Goal: Information Seeking & Learning: Learn about a topic

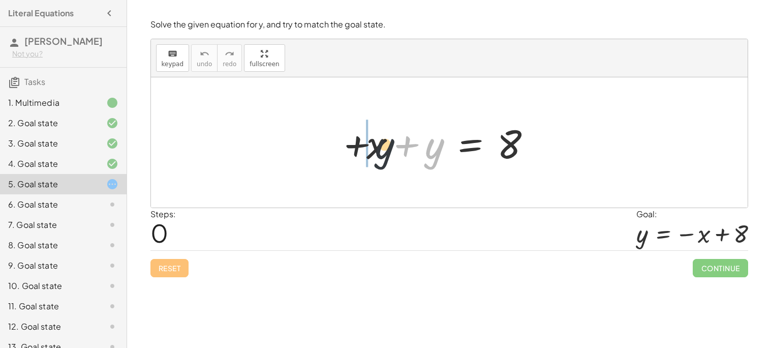
drag, startPoint x: 436, startPoint y: 149, endPoint x: 347, endPoint y: 156, distance: 89.2
click at [347, 156] on div "+ y + x + y = 8" at bounding box center [449, 142] width 597 height 130
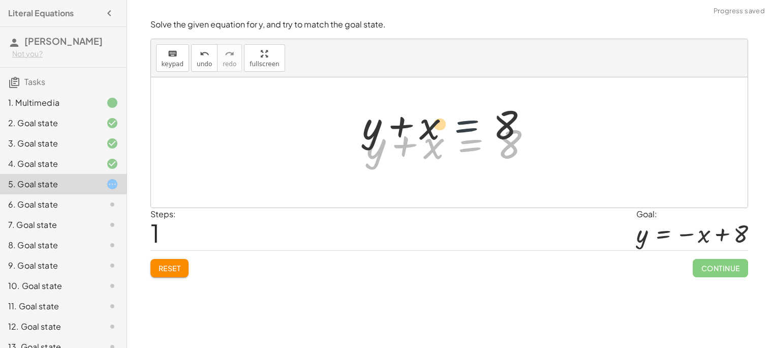
drag, startPoint x: 468, startPoint y: 148, endPoint x: 457, endPoint y: 112, distance: 37.8
click at [457, 112] on div "+ x + y = 8 + y + x = 8 + x + y = 8" at bounding box center [449, 142] width 597 height 130
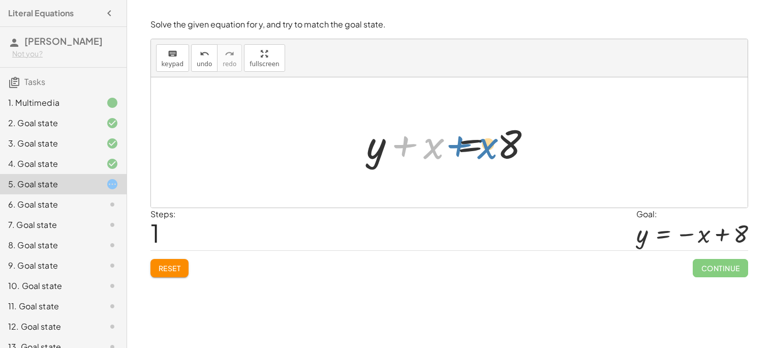
drag, startPoint x: 429, startPoint y: 157, endPoint x: 487, endPoint y: 149, distance: 58.0
click at [487, 149] on div at bounding box center [453, 142] width 183 height 52
click at [177, 61] on span "keypad" at bounding box center [173, 64] width 22 height 7
click at [171, 56] on icon "keyboard" at bounding box center [173, 54] width 10 height 12
click at [168, 48] on icon "keyboard" at bounding box center [173, 54] width 10 height 12
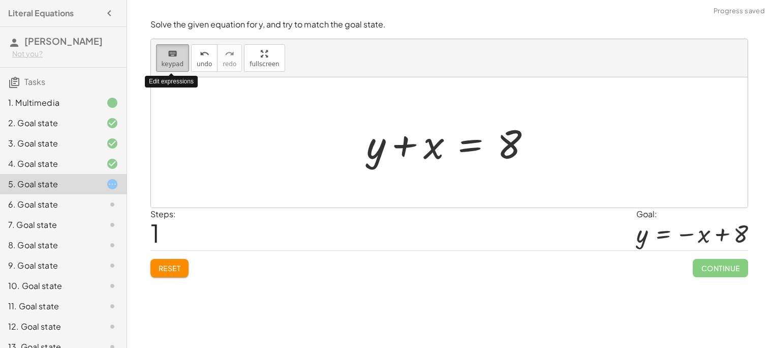
click at [168, 49] on icon "keyboard" at bounding box center [173, 54] width 10 height 12
click at [421, 223] on div "Steps: 1 Goal: y = − x + 8" at bounding box center [450, 229] width 598 height 42
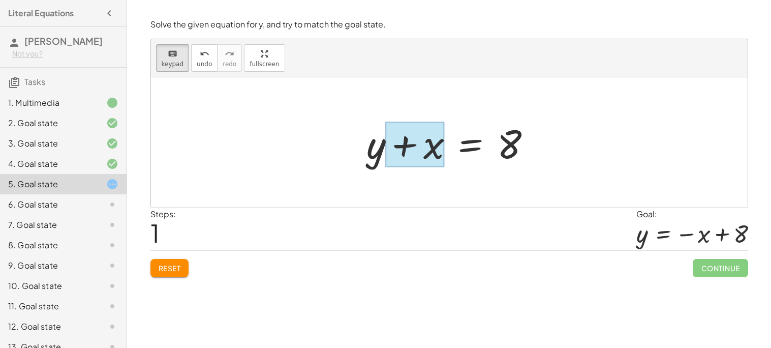
click at [413, 162] on div at bounding box center [414, 144] width 59 height 45
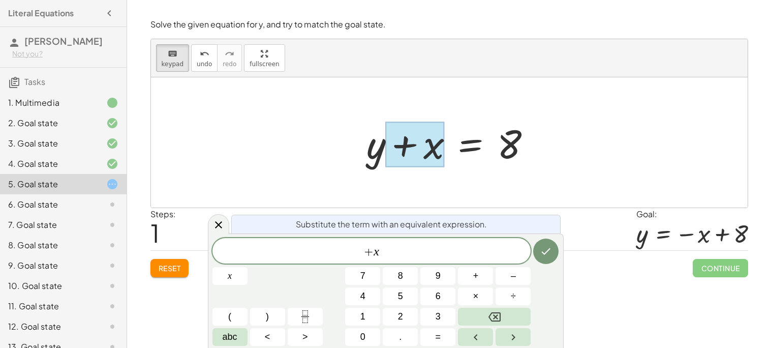
click at [466, 158] on div at bounding box center [453, 142] width 183 height 52
click at [466, 149] on div at bounding box center [453, 142] width 183 height 52
click at [542, 243] on button "Done" at bounding box center [545, 250] width 25 height 25
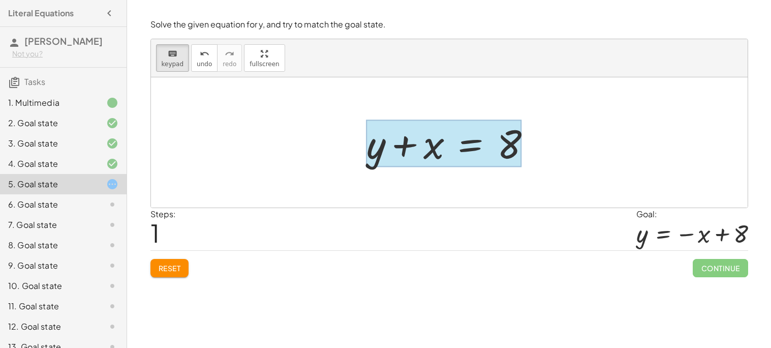
click at [487, 154] on div at bounding box center [444, 143] width 155 height 47
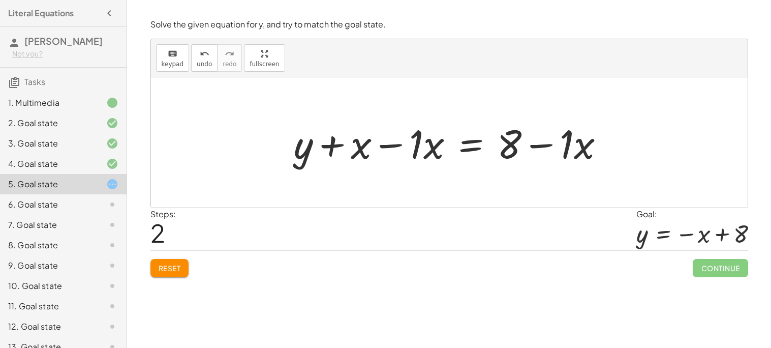
click at [362, 145] on div at bounding box center [453, 142] width 329 height 52
click at [386, 144] on div at bounding box center [453, 142] width 329 height 52
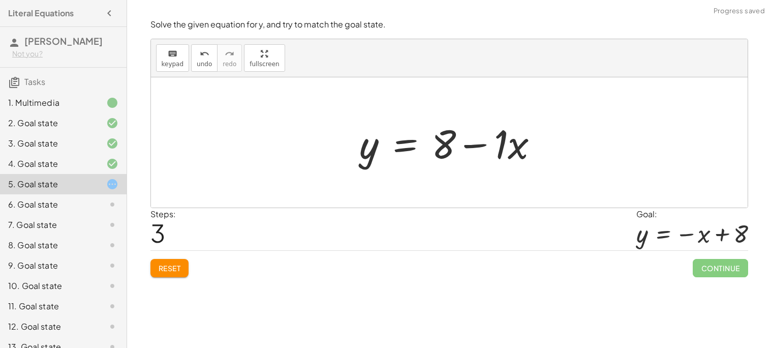
click at [475, 146] on div at bounding box center [453, 142] width 197 height 52
click at [518, 149] on div at bounding box center [453, 142] width 197 height 52
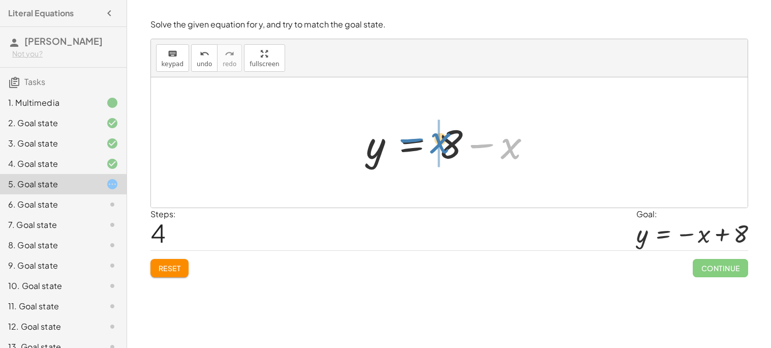
drag, startPoint x: 507, startPoint y: 151, endPoint x: 437, endPoint y: 145, distance: 70.4
click at [437, 145] on div at bounding box center [453, 142] width 183 height 52
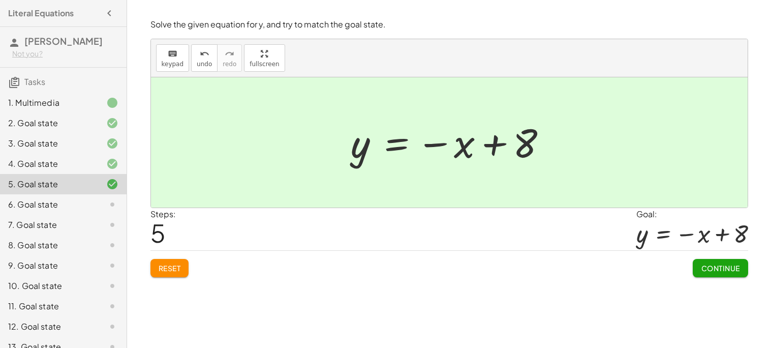
click at [710, 269] on span "Continue" at bounding box center [720, 267] width 39 height 9
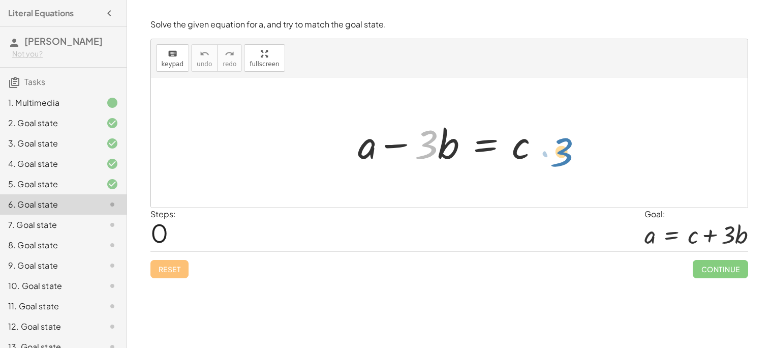
drag, startPoint x: 426, startPoint y: 140, endPoint x: 561, endPoint y: 146, distance: 135.4
drag, startPoint x: 450, startPoint y: 144, endPoint x: 560, endPoint y: 151, distance: 110.0
drag, startPoint x: 400, startPoint y: 145, endPoint x: 557, endPoint y: 151, distance: 157.7
click at [557, 151] on div "− · 3 · b + a − · 3 · b = c" at bounding box center [449, 142] width 597 height 130
click at [478, 145] on div at bounding box center [453, 142] width 200 height 52
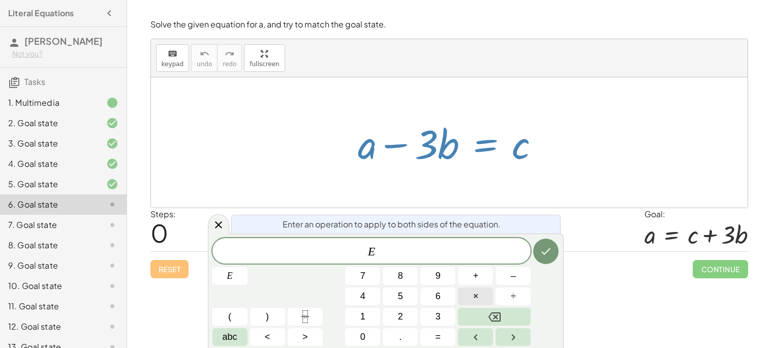
click at [481, 296] on button "×" at bounding box center [475, 296] width 35 height 18
click at [440, 316] on span "3" at bounding box center [438, 317] width 5 height 14
click at [548, 249] on icon "Done" at bounding box center [546, 251] width 12 height 12
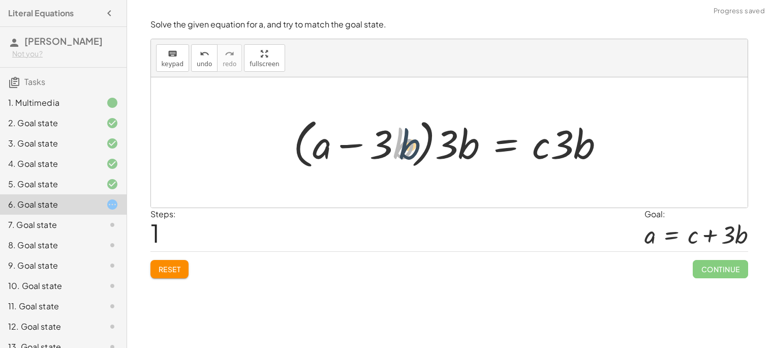
drag, startPoint x: 410, startPoint y: 149, endPoint x: 450, endPoint y: 149, distance: 40.2
click at [450, 149] on div at bounding box center [453, 142] width 330 height 58
click at [457, 150] on div at bounding box center [453, 142] width 330 height 58
click at [403, 138] on div at bounding box center [453, 142] width 330 height 58
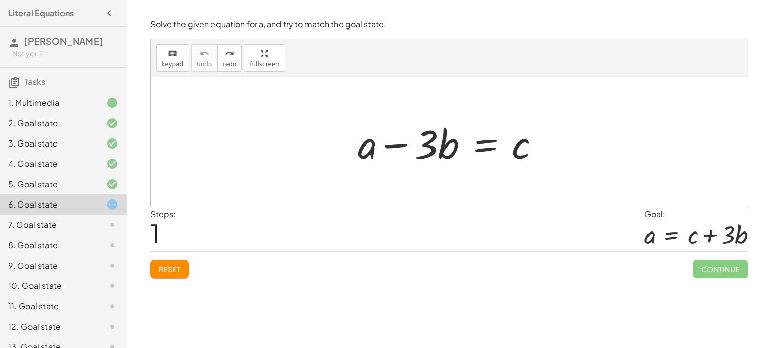
click at [490, 142] on div at bounding box center [453, 142] width 200 height 52
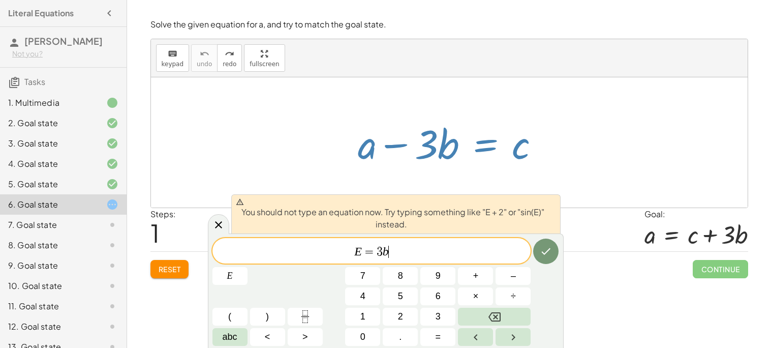
click at [374, 250] on span "=" at bounding box center [369, 252] width 15 height 12
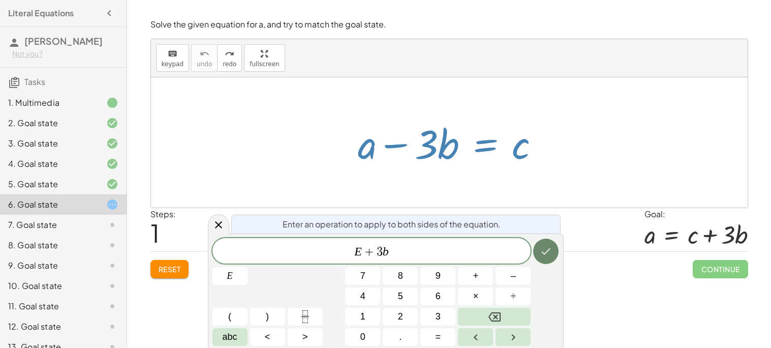
click at [542, 255] on icon "Done" at bounding box center [546, 251] width 12 height 12
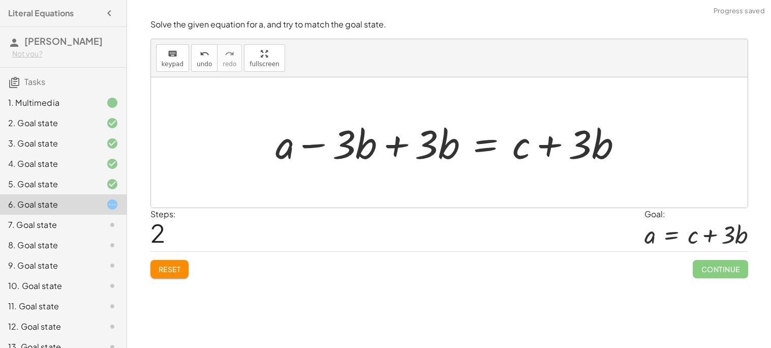
click at [444, 143] on div at bounding box center [453, 142] width 366 height 52
click at [396, 143] on div at bounding box center [453, 142] width 366 height 52
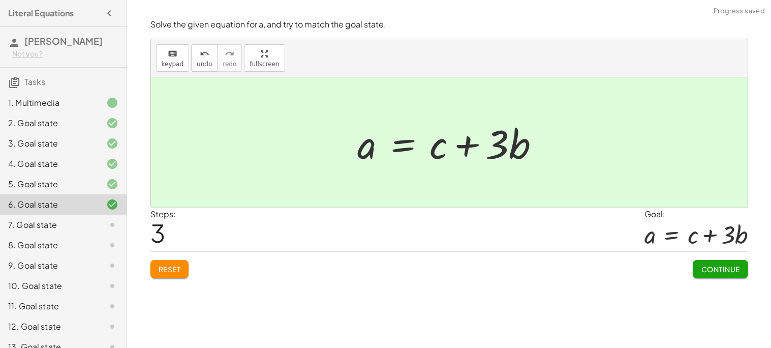
click at [702, 263] on button "Continue" at bounding box center [720, 269] width 55 height 18
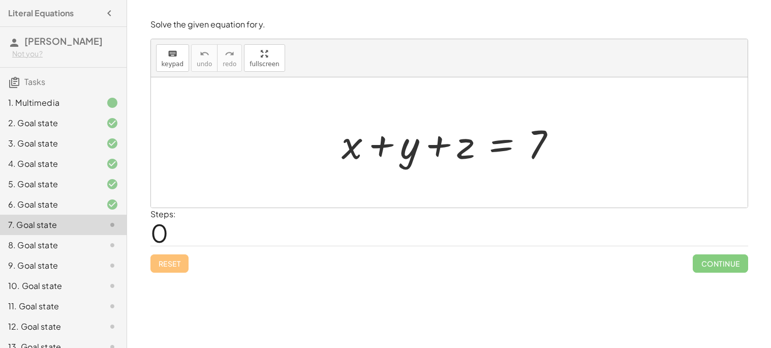
click at [386, 148] on div at bounding box center [453, 142] width 233 height 52
click at [426, 145] on div at bounding box center [453, 142] width 233 height 52
click at [497, 151] on div at bounding box center [453, 142] width 233 height 52
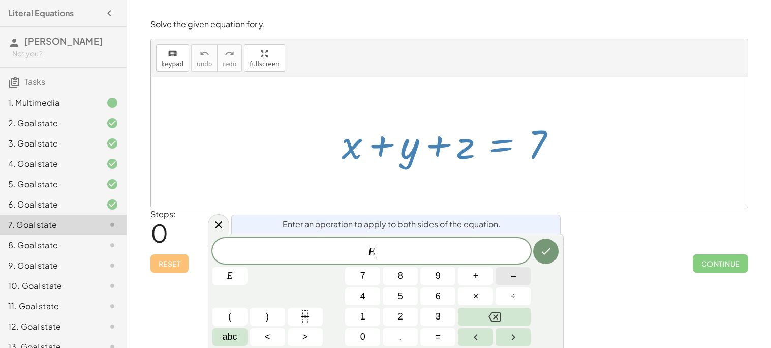
click at [525, 274] on button "–" at bounding box center [513, 276] width 35 height 18
click at [409, 318] on button "2" at bounding box center [400, 317] width 35 height 18
click at [248, 267] on div at bounding box center [230, 276] width 35 height 18
click at [542, 250] on icon "Done" at bounding box center [546, 251] width 12 height 12
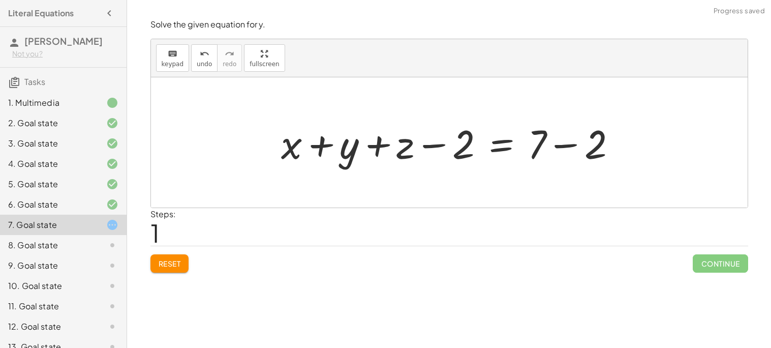
click at [461, 146] on div at bounding box center [453, 142] width 354 height 52
click at [438, 146] on div at bounding box center [453, 142] width 354 height 52
click at [407, 149] on div at bounding box center [453, 142] width 354 height 52
drag, startPoint x: 469, startPoint y: 149, endPoint x: 357, endPoint y: 228, distance: 136.8
click at [0, 0] on div "Solve the given equation for y. keyboard keypad undo undo redo redo fullscreen …" at bounding box center [0, 0] width 0 height 0
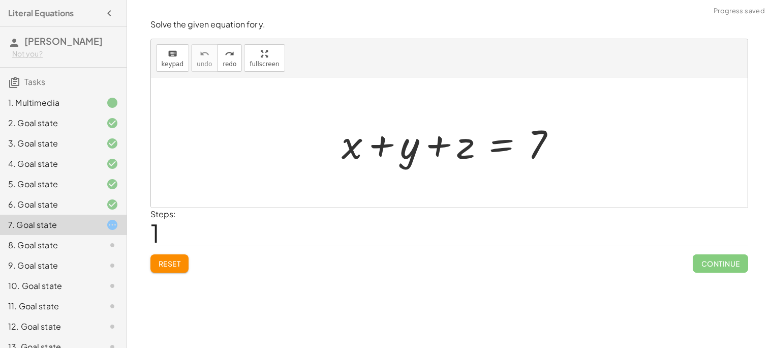
click at [501, 152] on div at bounding box center [453, 142] width 233 height 52
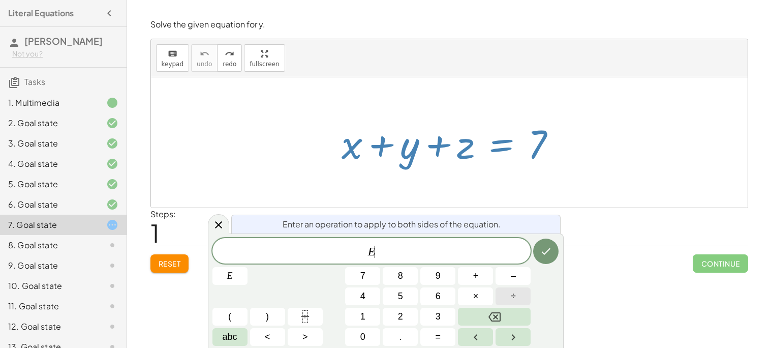
click at [510, 297] on button "÷" at bounding box center [513, 296] width 35 height 18
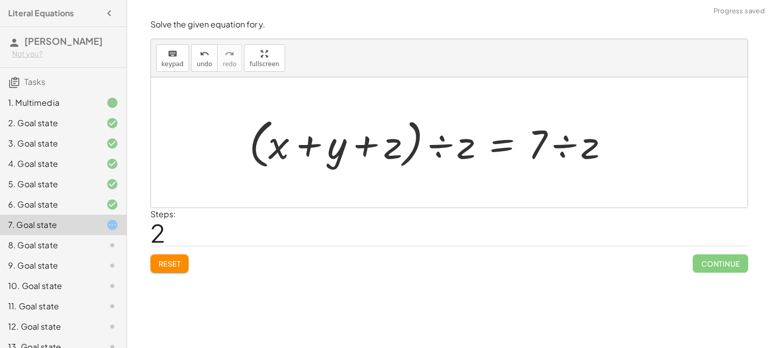
click at [463, 154] on div at bounding box center [433, 142] width 378 height 58
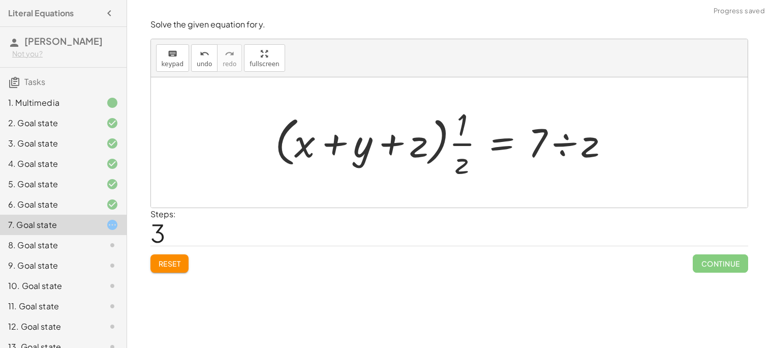
click at [425, 144] on div at bounding box center [446, 142] width 353 height 78
click at [444, 144] on div at bounding box center [446, 142] width 353 height 78
click at [467, 145] on div at bounding box center [446, 142] width 353 height 78
click at [0, 0] on div "Solve the given equation for y. keyboard keypad undo undo redo redo fullscreen …" at bounding box center [0, 0] width 0 height 0
click at [162, 258] on button "Reset" at bounding box center [170, 263] width 39 height 18
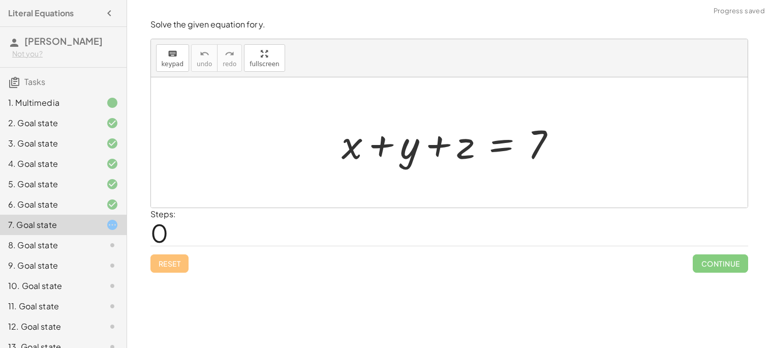
click at [504, 155] on div at bounding box center [453, 142] width 233 height 52
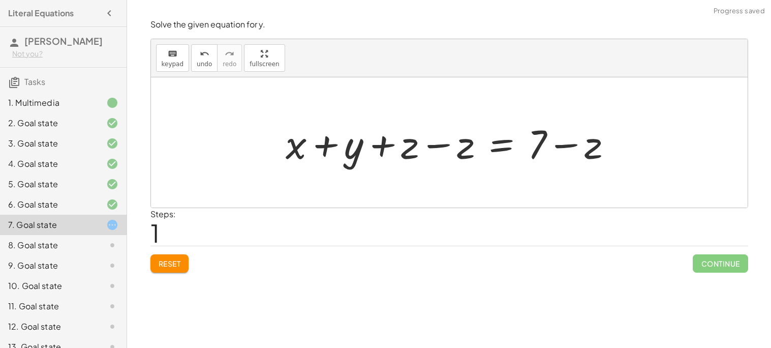
click at [456, 154] on div at bounding box center [453, 142] width 345 height 52
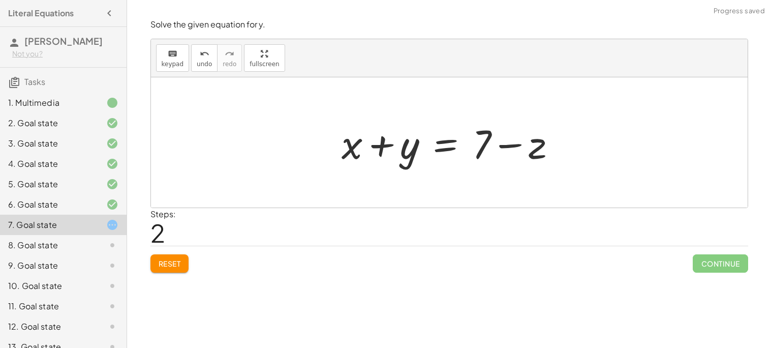
click at [528, 144] on div at bounding box center [453, 142] width 233 height 52
click at [507, 145] on div at bounding box center [453, 142] width 233 height 52
click at [354, 153] on div at bounding box center [453, 142] width 233 height 52
click at [453, 138] on div at bounding box center [453, 142] width 233 height 52
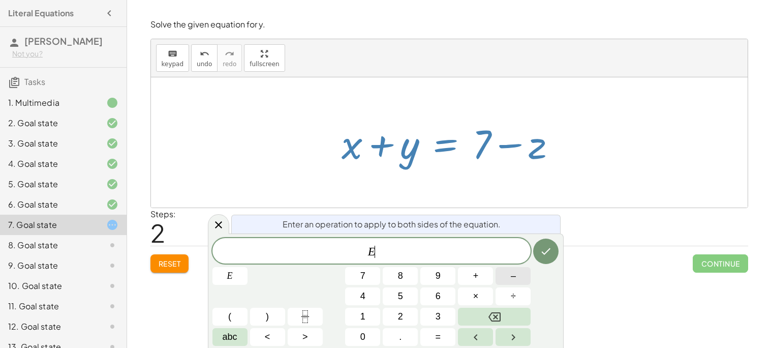
click at [521, 277] on button "–" at bounding box center [513, 276] width 35 height 18
click at [546, 245] on icon "Done" at bounding box center [546, 251] width 12 height 12
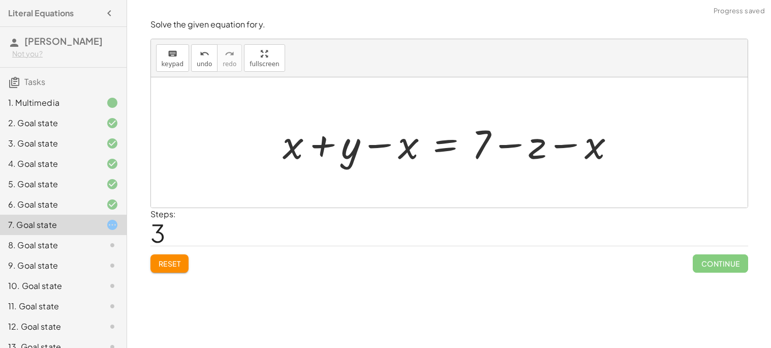
click at [402, 143] on div at bounding box center [453, 142] width 351 height 52
click at [300, 145] on div at bounding box center [453, 142] width 351 height 52
click at [370, 147] on div at bounding box center [453, 142] width 351 height 52
drag, startPoint x: 293, startPoint y: 146, endPoint x: 370, endPoint y: 147, distance: 77.3
click at [370, 147] on div at bounding box center [453, 142] width 351 height 52
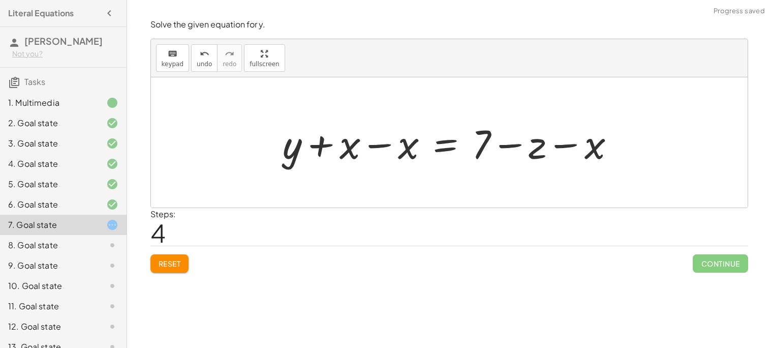
click at [386, 143] on div at bounding box center [453, 142] width 351 height 52
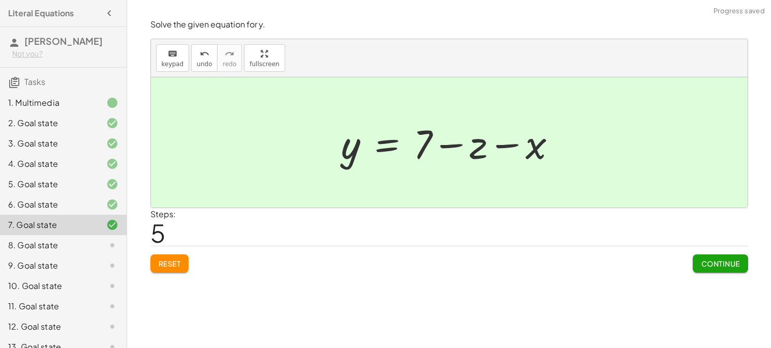
click at [703, 259] on span "Continue" at bounding box center [720, 263] width 39 height 9
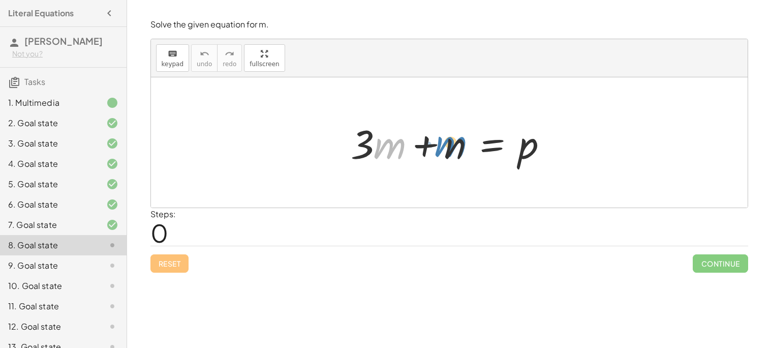
drag, startPoint x: 385, startPoint y: 144, endPoint x: 412, endPoint y: 139, distance: 27.0
click at [412, 139] on div at bounding box center [454, 142] width 216 height 52
click at [520, 159] on div at bounding box center [454, 142] width 216 height 52
click at [483, 147] on div at bounding box center [454, 142] width 216 height 52
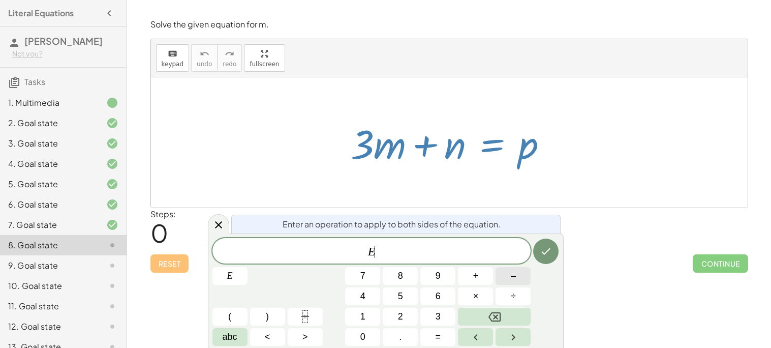
click at [501, 274] on button "–" at bounding box center [513, 276] width 35 height 18
click at [549, 249] on icon "Done" at bounding box center [546, 251] width 9 height 7
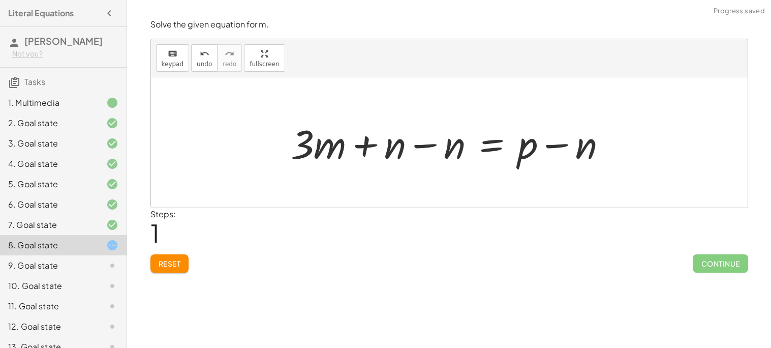
click at [428, 145] on div at bounding box center [453, 142] width 335 height 52
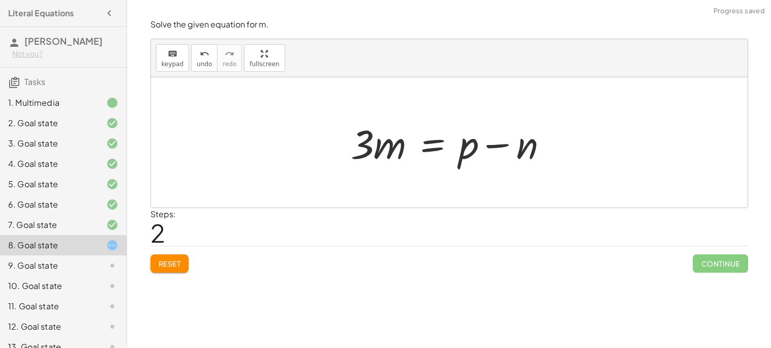
click at [429, 147] on div at bounding box center [454, 142] width 216 height 52
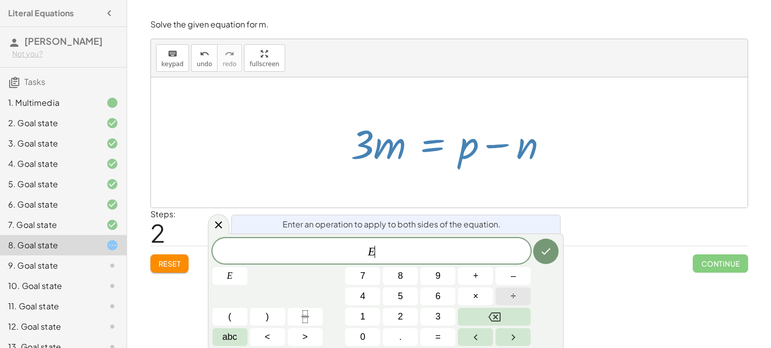
click at [511, 294] on span "÷" at bounding box center [513, 296] width 5 height 14
click at [430, 316] on button "3" at bounding box center [437, 317] width 35 height 18
click at [549, 241] on button "Done" at bounding box center [545, 250] width 25 height 25
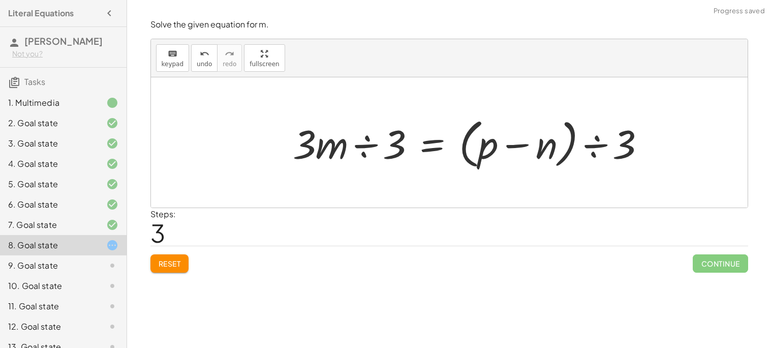
click at [364, 148] on div at bounding box center [473, 142] width 371 height 58
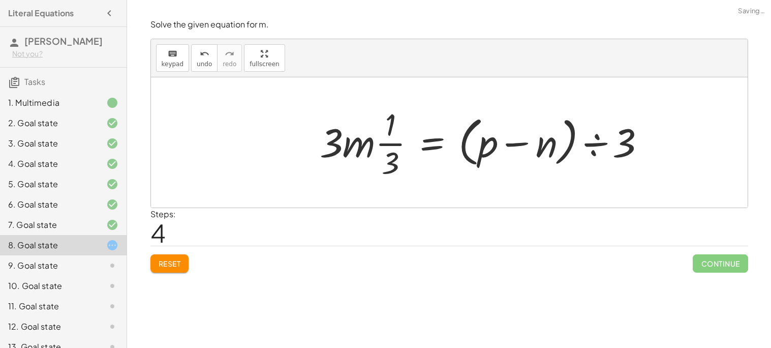
click at [360, 149] on div at bounding box center [487, 142] width 344 height 78
click at [398, 142] on div at bounding box center [487, 142] width 344 height 78
click at [200, 67] on span "undo" at bounding box center [204, 64] width 15 height 7
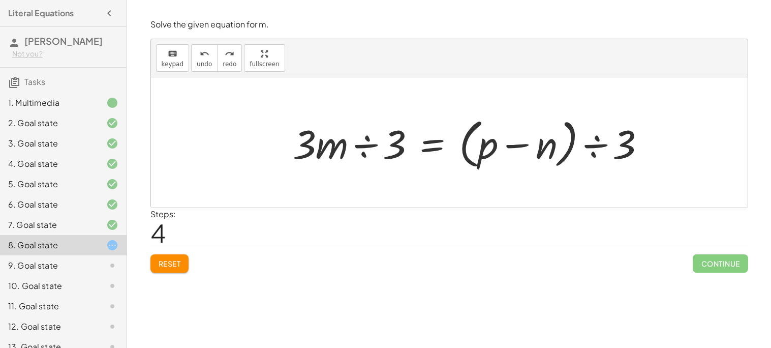
click at [370, 144] on div at bounding box center [473, 142] width 371 height 58
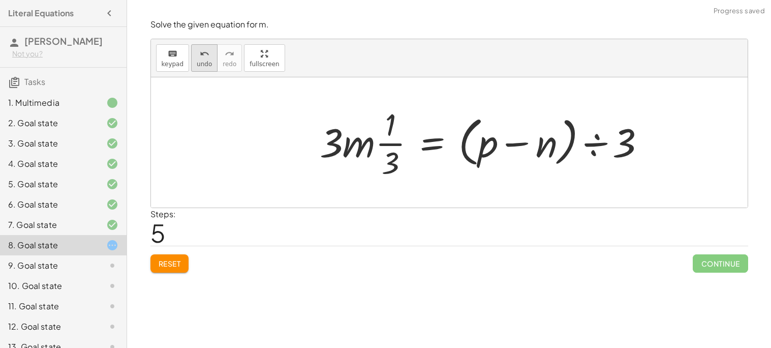
click at [203, 62] on span "undo" at bounding box center [204, 64] width 15 height 7
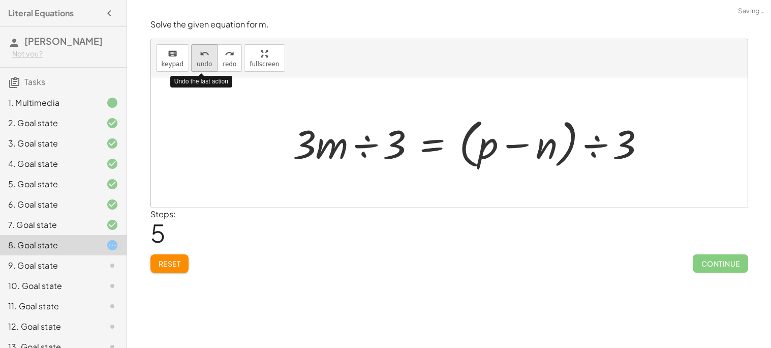
click at [203, 62] on span "undo" at bounding box center [204, 64] width 15 height 7
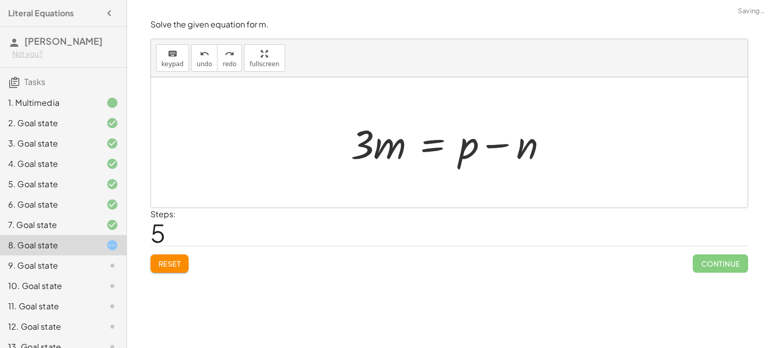
click at [422, 144] on div at bounding box center [454, 142] width 216 height 52
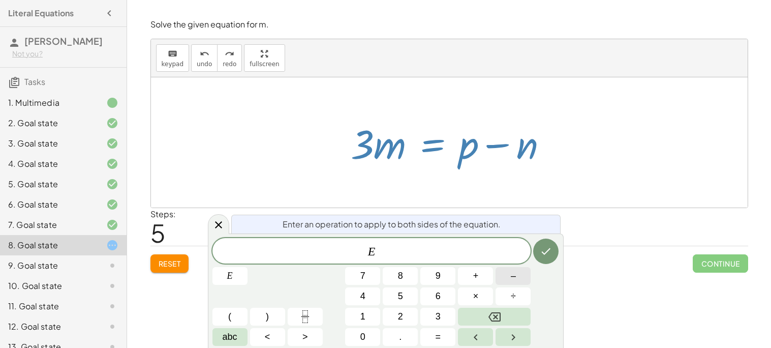
click at [507, 278] on button "–" at bounding box center [513, 276] width 35 height 18
click at [426, 319] on button "3" at bounding box center [437, 317] width 35 height 18
click at [539, 248] on button "Done" at bounding box center [545, 250] width 25 height 25
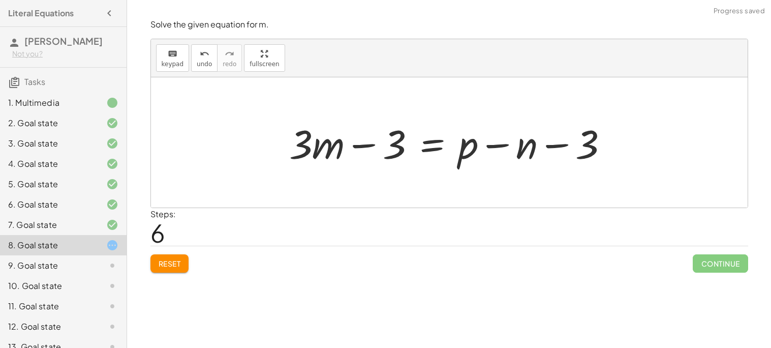
click at [384, 145] on div at bounding box center [453, 142] width 338 height 52
click at [362, 140] on div at bounding box center [453, 142] width 338 height 52
click at [53, 264] on div "9. Goal state" at bounding box center [49, 265] width 82 height 12
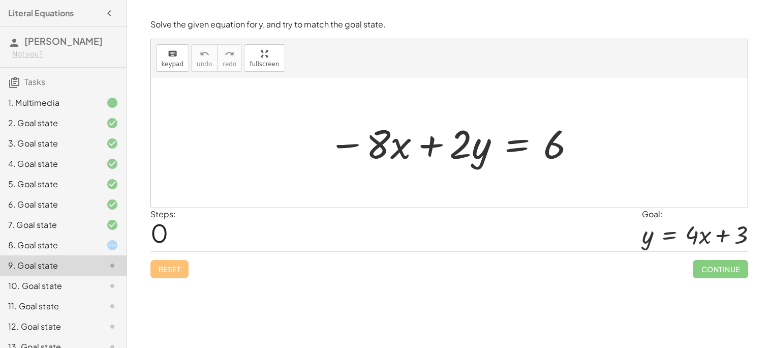
click at [521, 140] on div at bounding box center [452, 142] width 259 height 52
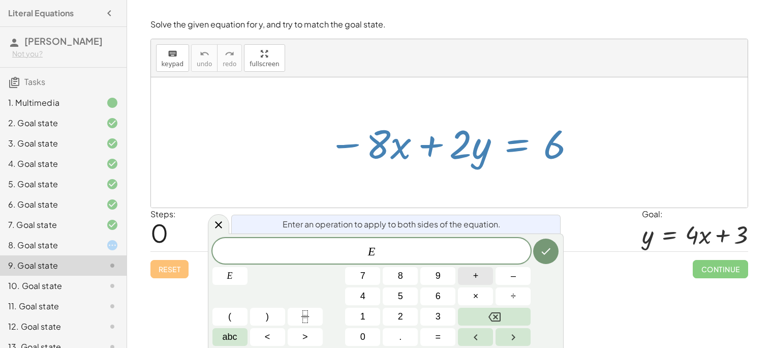
click at [479, 274] on button "+" at bounding box center [475, 276] width 35 height 18
click at [410, 282] on button "8" at bounding box center [400, 276] width 35 height 18
click at [540, 250] on icon "Done" at bounding box center [546, 251] width 12 height 12
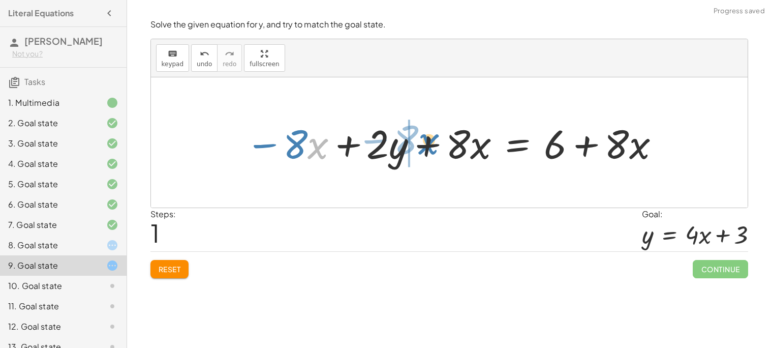
drag, startPoint x: 312, startPoint y: 140, endPoint x: 433, endPoint y: 138, distance: 121.0
click at [433, 138] on div at bounding box center [453, 142] width 426 height 52
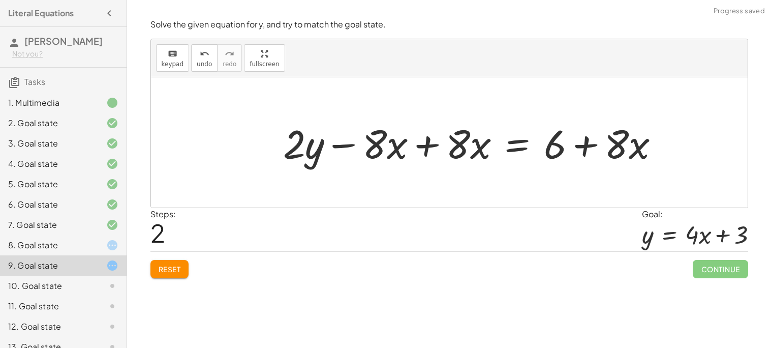
click at [461, 142] on div at bounding box center [475, 142] width 395 height 52
click at [419, 139] on div at bounding box center [475, 142] width 395 height 52
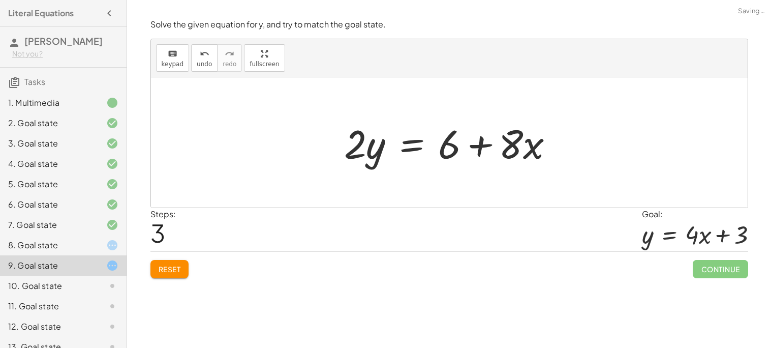
click at [469, 147] on div at bounding box center [453, 142] width 228 height 52
click at [499, 142] on div at bounding box center [453, 142] width 228 height 52
click at [409, 145] on div at bounding box center [453, 142] width 228 height 52
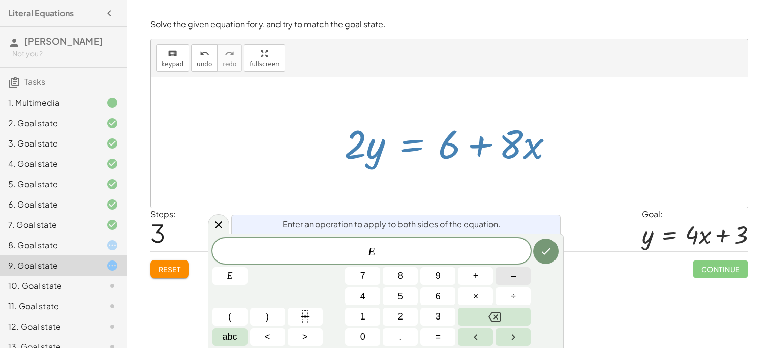
click at [513, 280] on span "–" at bounding box center [513, 276] width 5 height 14
click at [386, 293] on button "5" at bounding box center [400, 296] width 35 height 18
click at [404, 314] on button "2" at bounding box center [400, 317] width 35 height 18
click at [501, 314] on button "Backspace" at bounding box center [494, 317] width 73 height 18
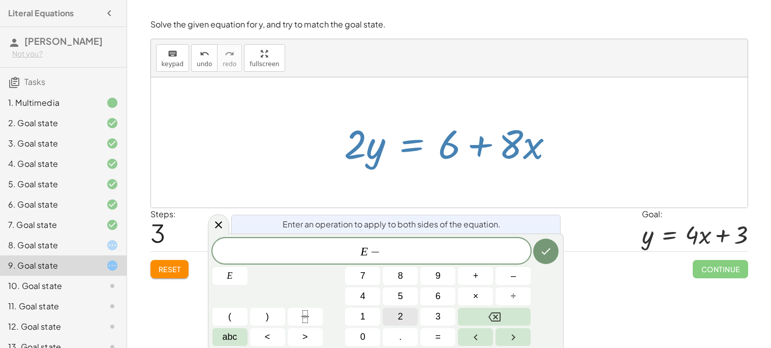
click at [405, 310] on button "2" at bounding box center [400, 317] width 35 height 18
click at [547, 249] on icon "Done" at bounding box center [546, 251] width 12 height 12
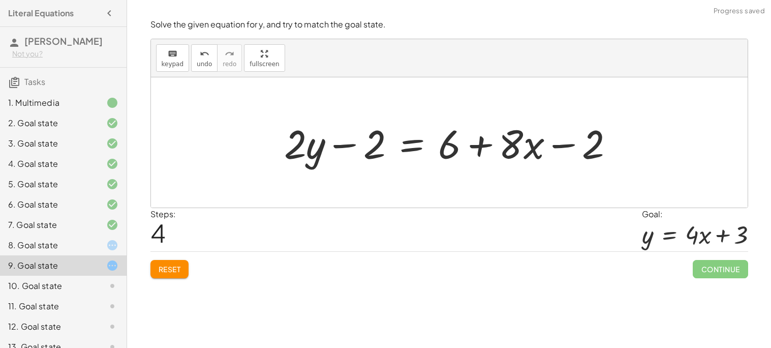
click at [377, 142] on div at bounding box center [453, 142] width 349 height 52
click at [340, 149] on div at bounding box center [453, 142] width 349 height 52
drag, startPoint x: 379, startPoint y: 148, endPoint x: 361, endPoint y: 182, distance: 37.8
click at [200, 56] on icon "undo" at bounding box center [205, 54] width 10 height 12
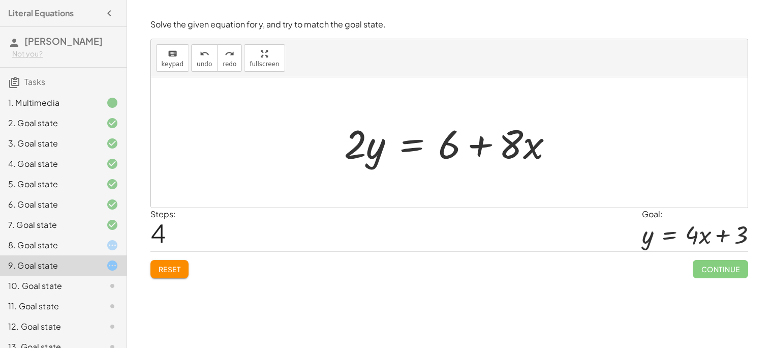
click at [415, 146] on div at bounding box center [453, 142] width 228 height 52
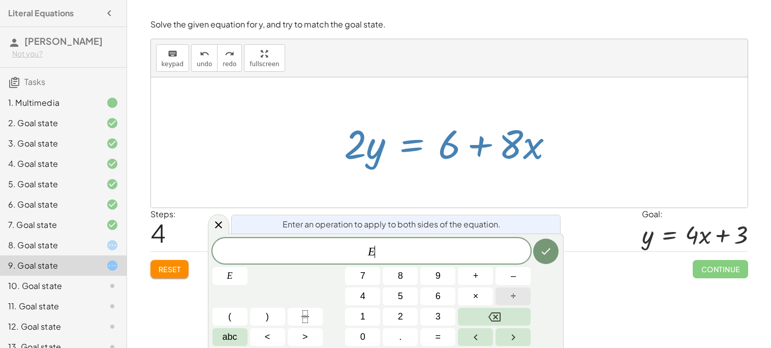
click at [511, 292] on span "÷" at bounding box center [513, 296] width 5 height 14
click at [397, 317] on button "2" at bounding box center [400, 317] width 35 height 18
click at [497, 316] on icon "Backspace" at bounding box center [495, 317] width 12 height 12
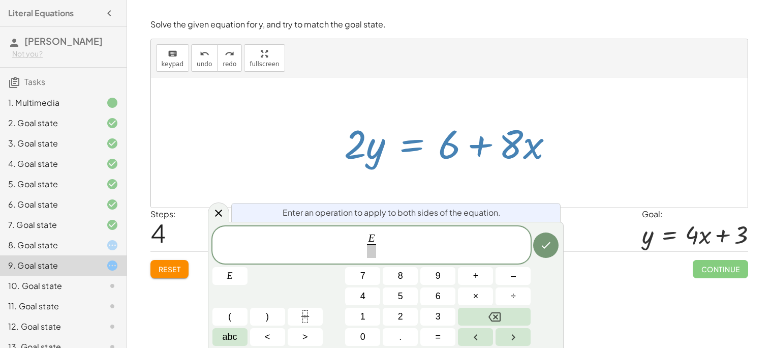
click at [413, 306] on div "E ​ E 7 8 9 + – 4 5 6 × ÷ ( ) 1 2 3 abc < > 0 . =" at bounding box center [386, 286] width 347 height 120
click at [407, 316] on button "2" at bounding box center [400, 317] width 35 height 18
click at [551, 244] on icon "Done" at bounding box center [546, 245] width 12 height 12
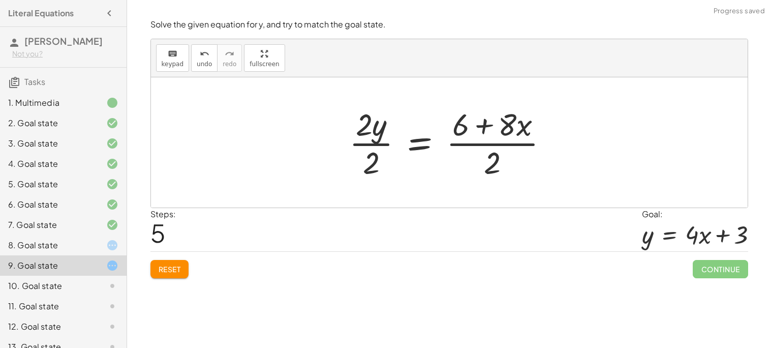
click at [379, 137] on div at bounding box center [453, 142] width 218 height 78
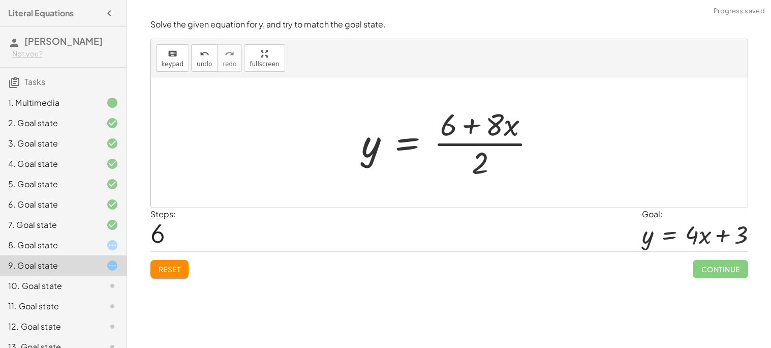
click at [512, 141] on div at bounding box center [453, 142] width 193 height 78
click at [498, 127] on div at bounding box center [453, 142] width 193 height 78
click at [481, 144] on div at bounding box center [453, 142] width 193 height 78
click at [471, 137] on div at bounding box center [453, 142] width 193 height 78
drag, startPoint x: 480, startPoint y: 160, endPoint x: 446, endPoint y: 136, distance: 41.2
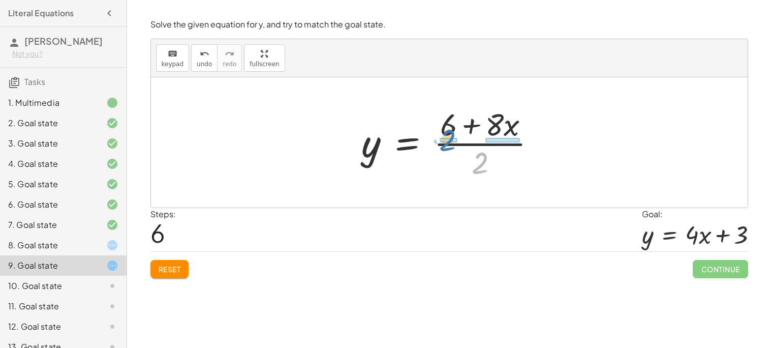
click at [446, 136] on div at bounding box center [453, 142] width 193 height 78
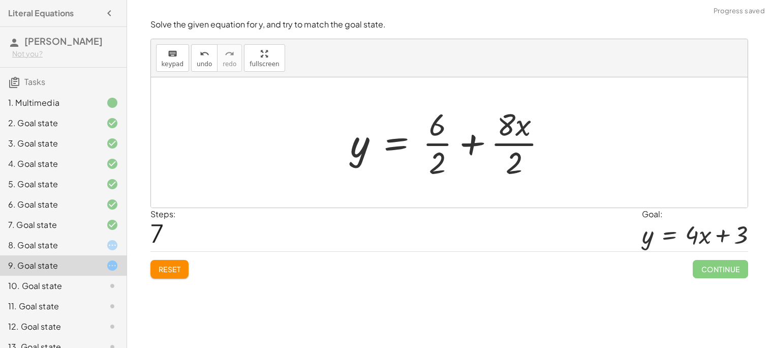
click at [518, 139] on div at bounding box center [453, 142] width 215 height 78
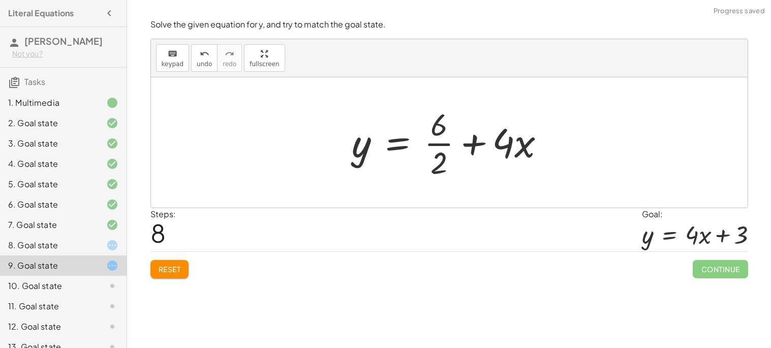
click at [437, 133] on div at bounding box center [453, 142] width 212 height 78
click at [437, 157] on div at bounding box center [454, 142] width 212 height 78
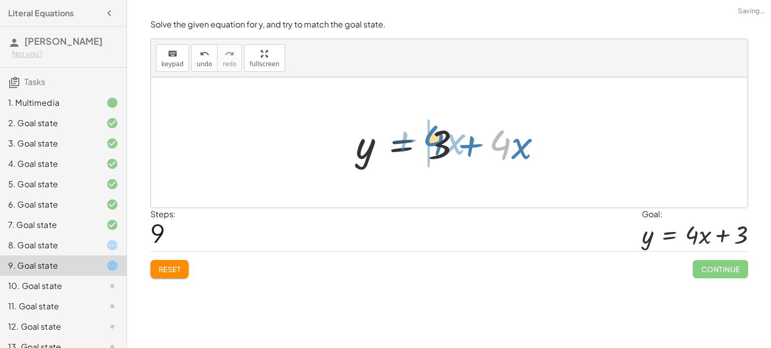
drag, startPoint x: 497, startPoint y: 145, endPoint x: 422, endPoint y: 142, distance: 75.3
click at [422, 142] on div at bounding box center [453, 142] width 204 height 52
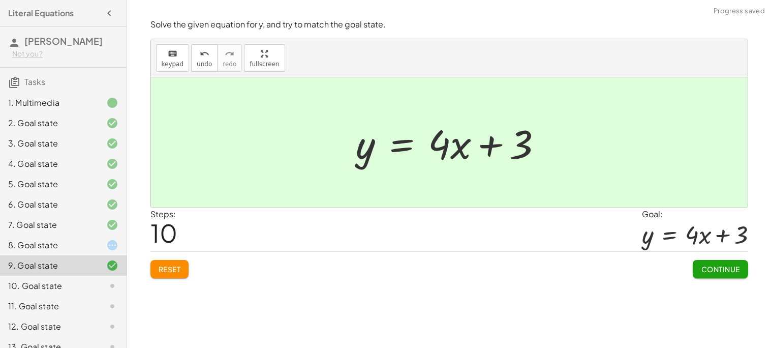
click at [700, 266] on button "Continue" at bounding box center [720, 269] width 55 height 18
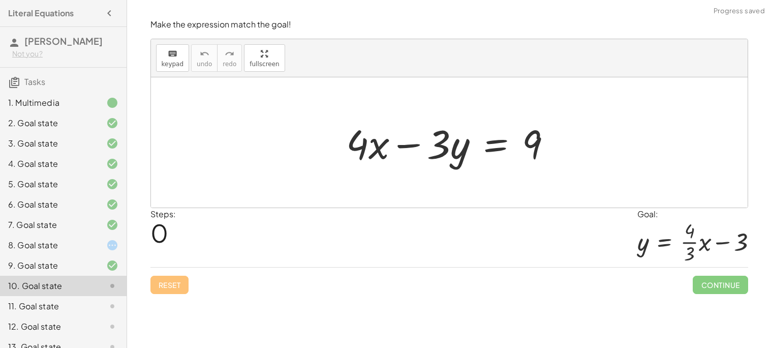
click at [96, 243] on div at bounding box center [104, 245] width 28 height 12
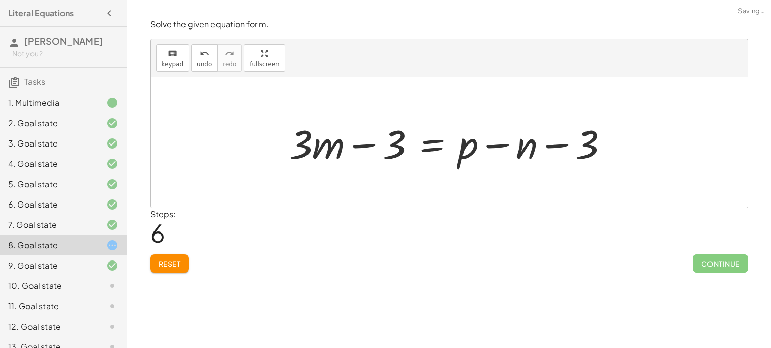
click at [398, 154] on div at bounding box center [453, 142] width 338 height 52
click at [197, 62] on span "undo" at bounding box center [204, 64] width 15 height 7
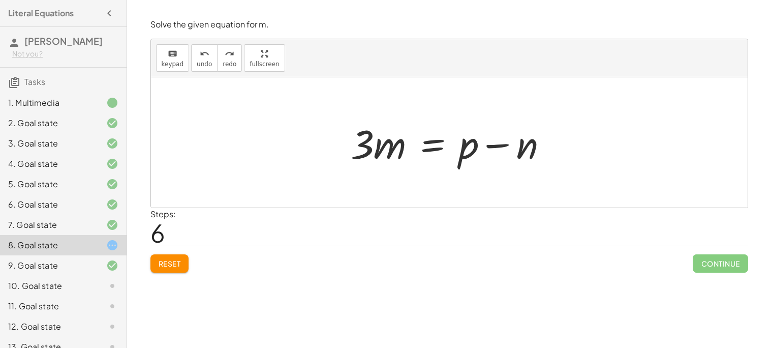
click at [432, 144] on div at bounding box center [454, 142] width 216 height 52
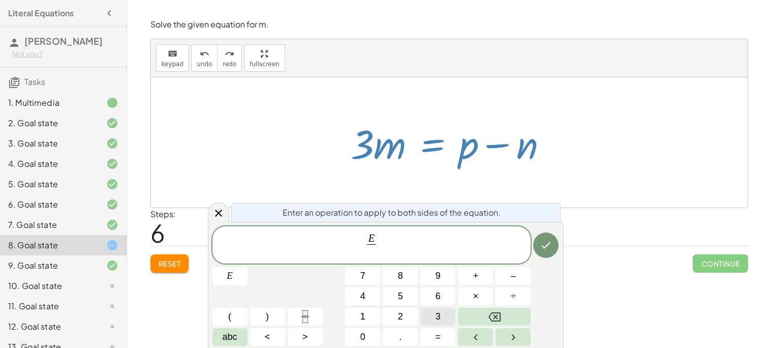
click at [442, 313] on button "3" at bounding box center [437, 317] width 35 height 18
click at [550, 242] on icon "Done" at bounding box center [546, 245] width 12 height 12
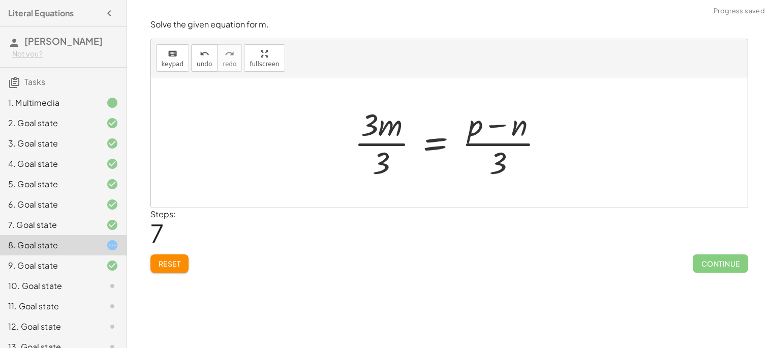
click at [390, 129] on div at bounding box center [453, 142] width 208 height 78
click at [384, 174] on div at bounding box center [453, 142] width 208 height 78
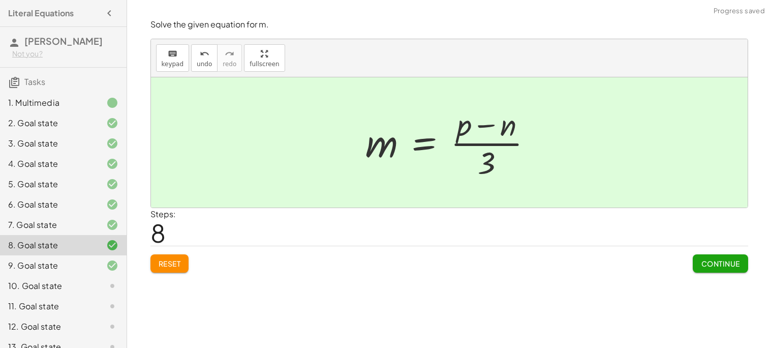
click at [704, 260] on span "Continue" at bounding box center [720, 263] width 39 height 9
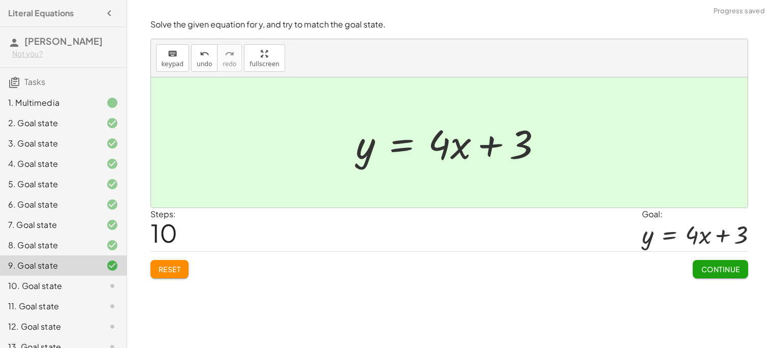
click at [704, 260] on button "Continue" at bounding box center [720, 269] width 55 height 18
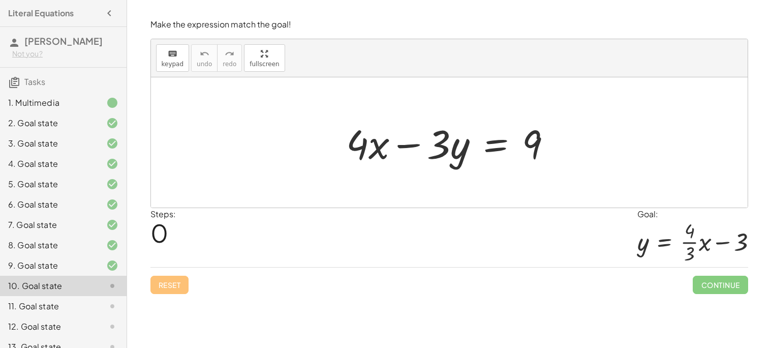
click at [384, 157] on div at bounding box center [453, 142] width 224 height 52
click at [487, 149] on div at bounding box center [453, 142] width 224 height 52
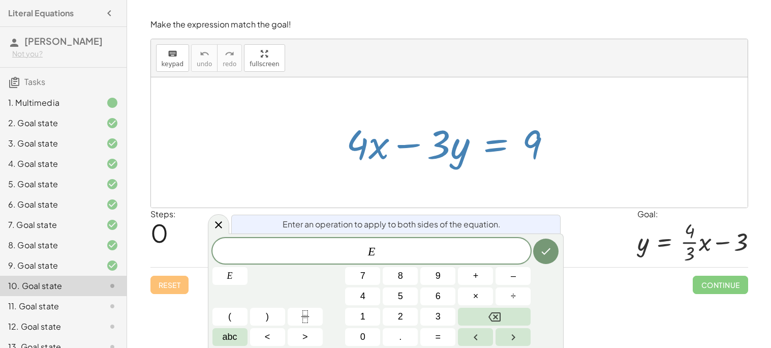
click at [433, 167] on div at bounding box center [453, 142] width 224 height 52
click at [354, 143] on div at bounding box center [453, 142] width 224 height 52
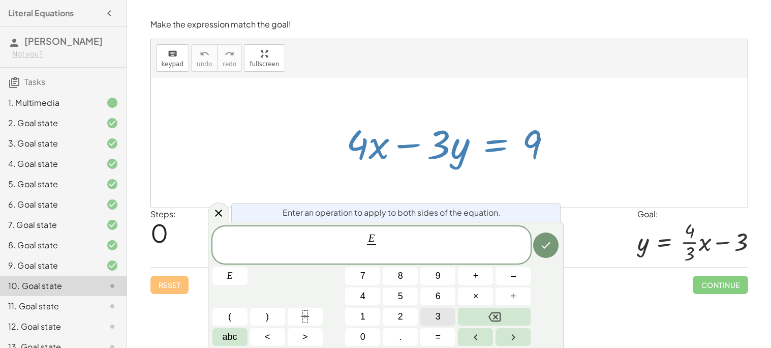
click at [444, 318] on button "3" at bounding box center [437, 317] width 35 height 18
click at [539, 252] on button "Done" at bounding box center [545, 244] width 25 height 25
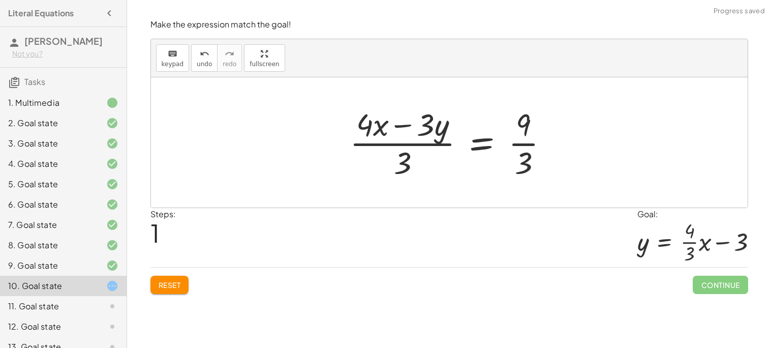
click at [426, 124] on div at bounding box center [453, 142] width 217 height 78
drag, startPoint x: 404, startPoint y: 159, endPoint x: 370, endPoint y: 136, distance: 40.3
click at [370, 136] on div at bounding box center [453, 142] width 217 height 78
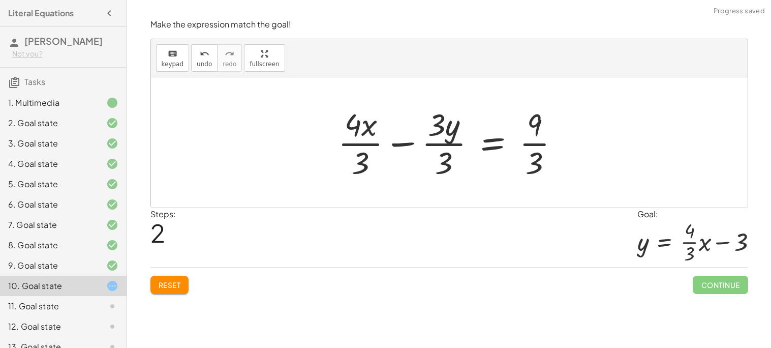
click at [446, 130] on div at bounding box center [453, 142] width 240 height 78
click at [448, 164] on div at bounding box center [453, 142] width 240 height 78
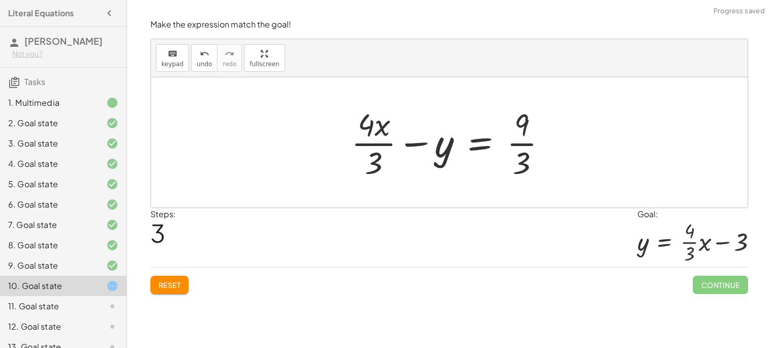
click at [375, 125] on div at bounding box center [453, 142] width 214 height 78
click at [521, 142] on div at bounding box center [453, 142] width 214 height 78
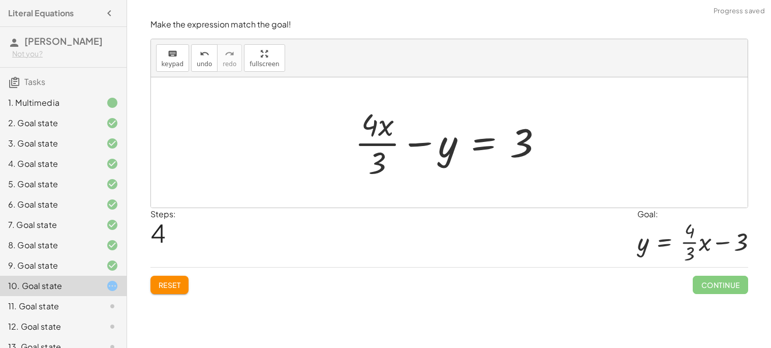
click at [503, 144] on div at bounding box center [453, 142] width 207 height 78
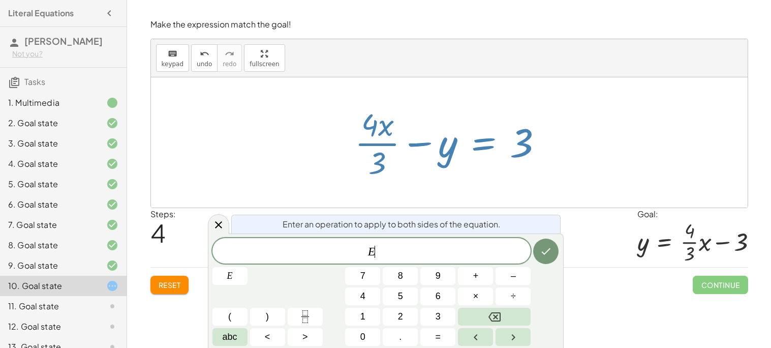
drag, startPoint x: 415, startPoint y: 144, endPoint x: 523, endPoint y: 128, distance: 109.0
click at [523, 128] on div at bounding box center [453, 142] width 207 height 78
click at [386, 139] on div at bounding box center [453, 142] width 207 height 78
click at [547, 251] on icon "Done" at bounding box center [546, 251] width 12 height 12
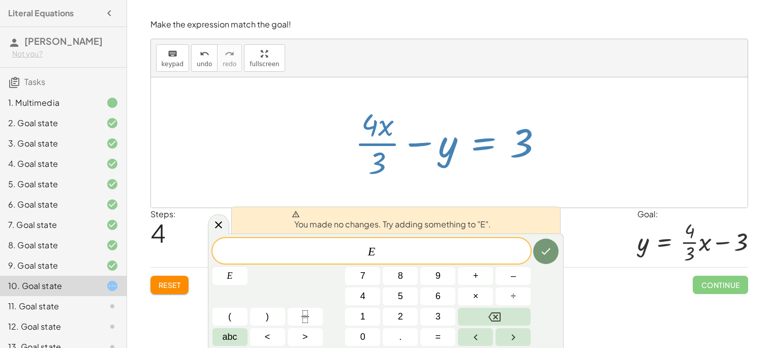
click at [402, 170] on div at bounding box center [453, 142] width 207 height 78
click at [626, 273] on div "Reset Continue" at bounding box center [450, 280] width 598 height 27
click at [390, 251] on span "E" at bounding box center [372, 252] width 319 height 14
click at [506, 284] on button "–" at bounding box center [513, 276] width 35 height 18
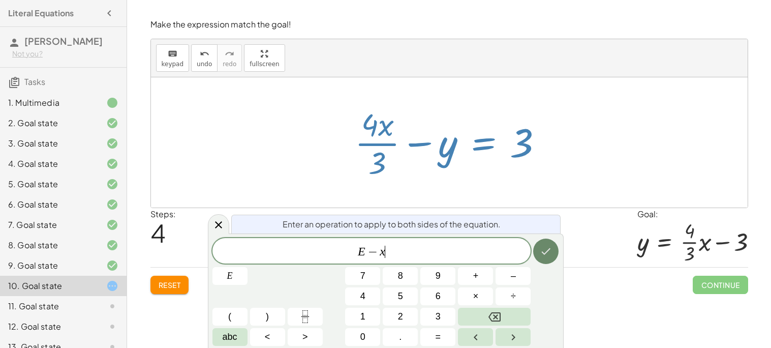
click at [535, 257] on button "Done" at bounding box center [545, 250] width 25 height 25
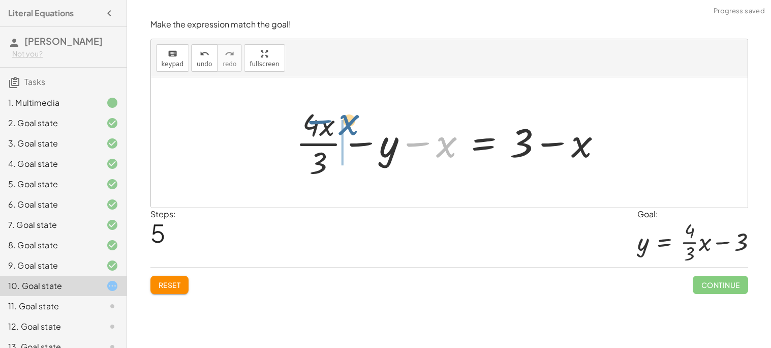
drag, startPoint x: 447, startPoint y: 146, endPoint x: 348, endPoint y: 125, distance: 101.3
click at [348, 125] on div at bounding box center [453, 142] width 324 height 78
click at [385, 142] on div at bounding box center [453, 142] width 324 height 78
click at [334, 127] on div at bounding box center [453, 142] width 324 height 78
click at [325, 127] on div at bounding box center [453, 142] width 324 height 78
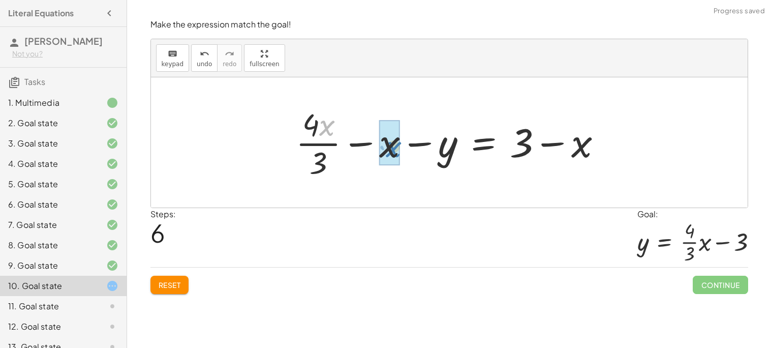
drag, startPoint x: 327, startPoint y: 129, endPoint x: 380, endPoint y: 153, distance: 58.0
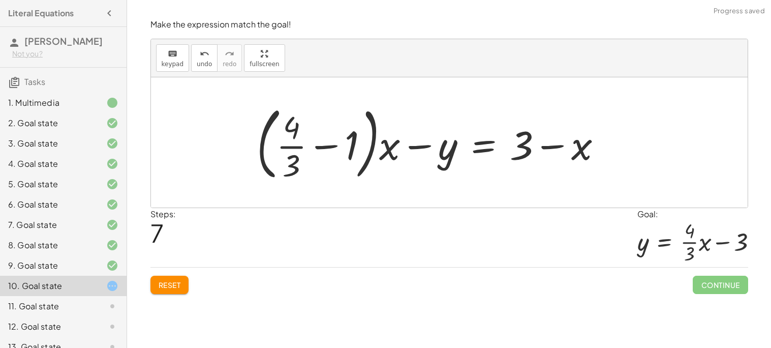
click at [367, 151] on div at bounding box center [434, 142] width 364 height 84
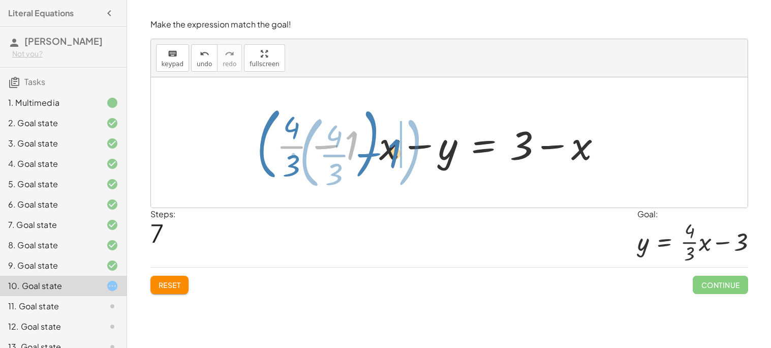
drag, startPoint x: 345, startPoint y: 144, endPoint x: 388, endPoint y: 153, distance: 43.5
click at [388, 153] on div at bounding box center [434, 142] width 364 height 84
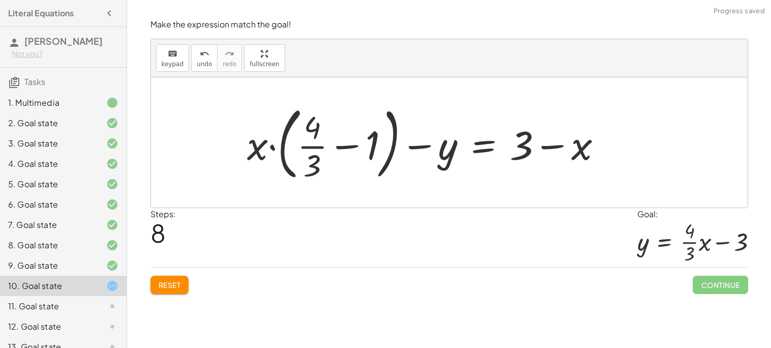
click at [260, 147] on div at bounding box center [428, 142] width 373 height 84
drag, startPoint x: 264, startPoint y: 146, endPoint x: 385, endPoint y: 143, distance: 121.6
click at [385, 143] on div at bounding box center [428, 142] width 373 height 84
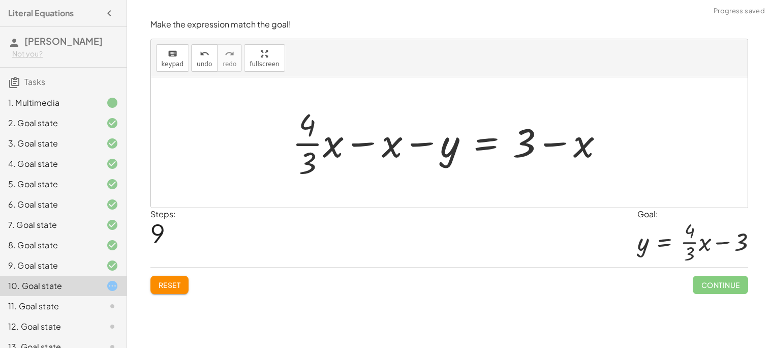
click at [385, 143] on div at bounding box center [452, 142] width 330 height 78
click at [337, 144] on div at bounding box center [453, 142] width 330 height 78
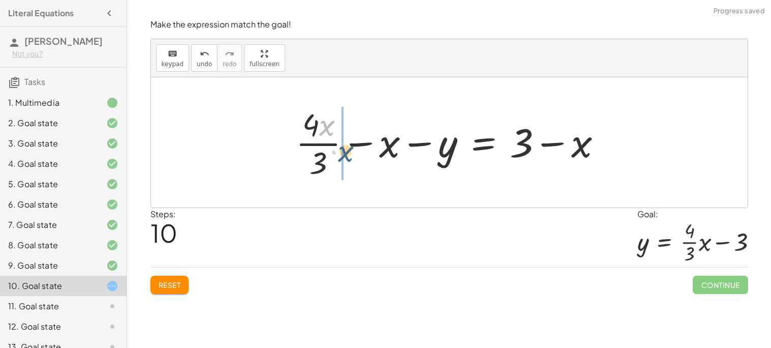
drag, startPoint x: 326, startPoint y: 126, endPoint x: 346, endPoint y: 153, distance: 33.8
click at [346, 153] on div at bounding box center [453, 142] width 324 height 78
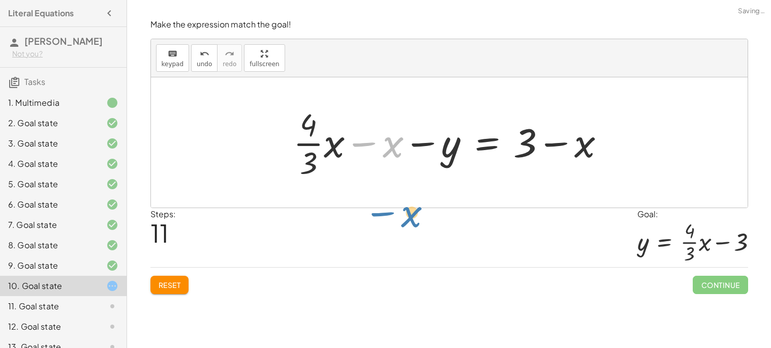
drag, startPoint x: 374, startPoint y: 143, endPoint x: 390, endPoint y: 212, distance: 71.2
click at [0, 0] on div "Make the expression match the goal! keyboard keypad undo undo redo redo fullscr…" at bounding box center [0, 0] width 0 height 0
click at [197, 53] on div "undo" at bounding box center [204, 53] width 15 height 12
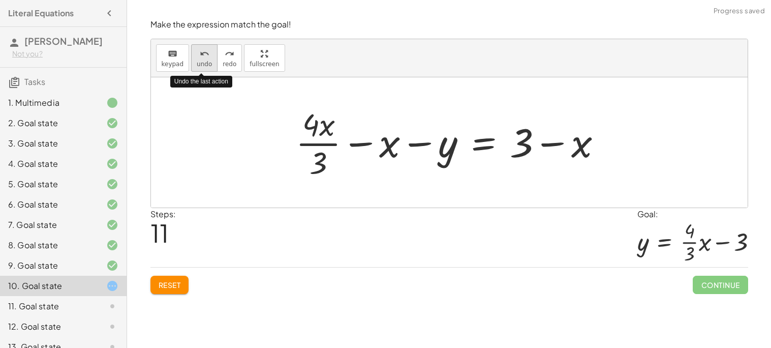
click at [200, 53] on icon "undo" at bounding box center [205, 54] width 10 height 12
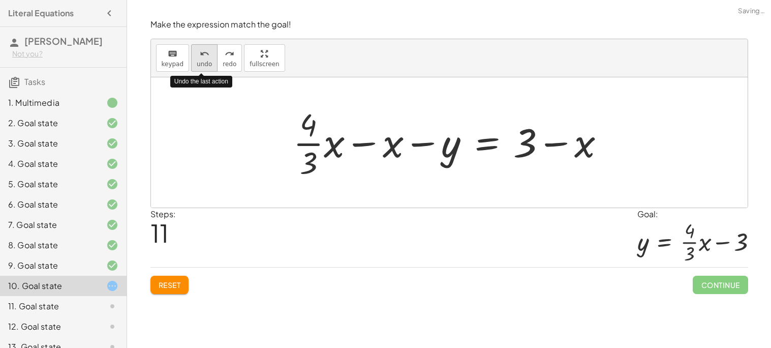
click at [200, 53] on icon "undo" at bounding box center [205, 54] width 10 height 12
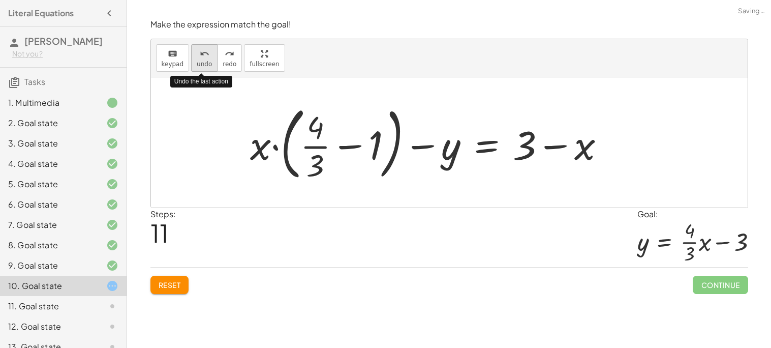
click at [200, 53] on icon "undo" at bounding box center [205, 54] width 10 height 12
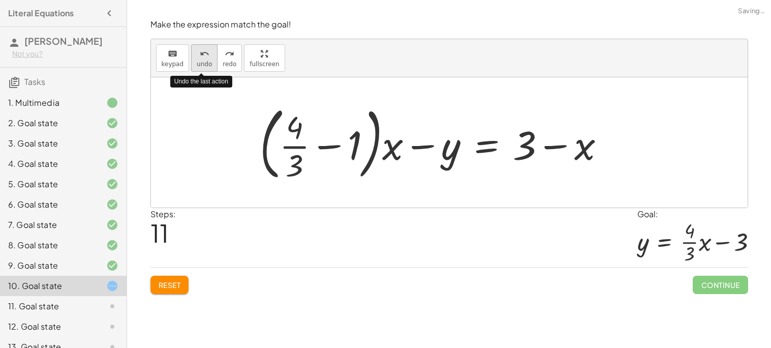
click at [200, 53] on icon "undo" at bounding box center [205, 54] width 10 height 12
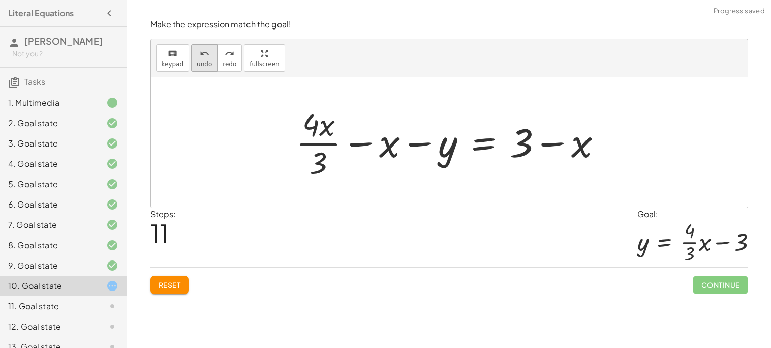
click at [210, 60] on button "undo undo" at bounding box center [204, 57] width 26 height 27
click at [198, 68] on button "undo undo" at bounding box center [204, 57] width 26 height 27
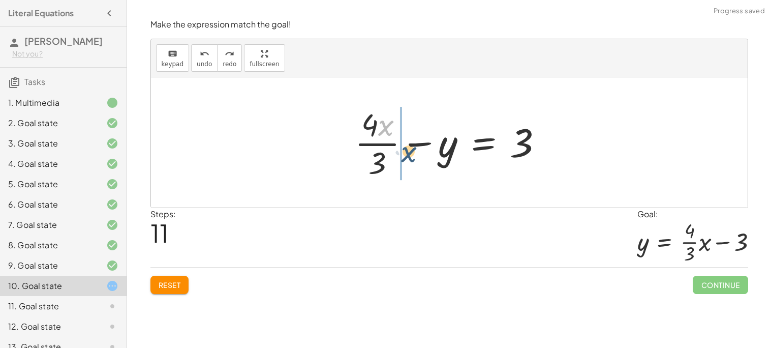
drag, startPoint x: 384, startPoint y: 128, endPoint x: 407, endPoint y: 154, distance: 35.0
click at [407, 154] on div at bounding box center [453, 142] width 207 height 78
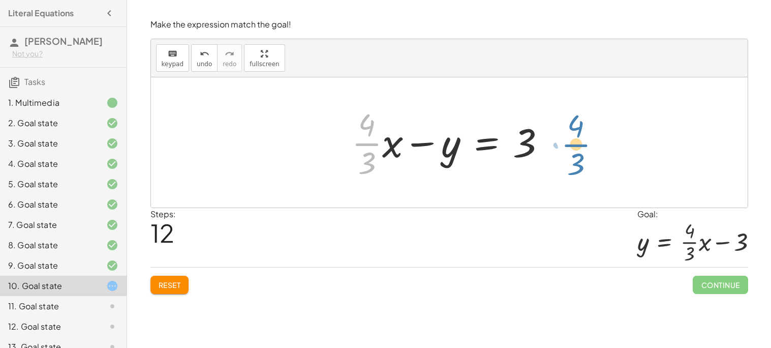
drag, startPoint x: 363, startPoint y: 143, endPoint x: 575, endPoint y: 143, distance: 212.0
drag, startPoint x: 524, startPoint y: 142, endPoint x: 565, endPoint y: 143, distance: 40.7
drag, startPoint x: 362, startPoint y: 144, endPoint x: 507, endPoint y: 140, distance: 146.0
click at [507, 140] on div at bounding box center [453, 142] width 213 height 78
click at [363, 163] on div at bounding box center [453, 142] width 213 height 78
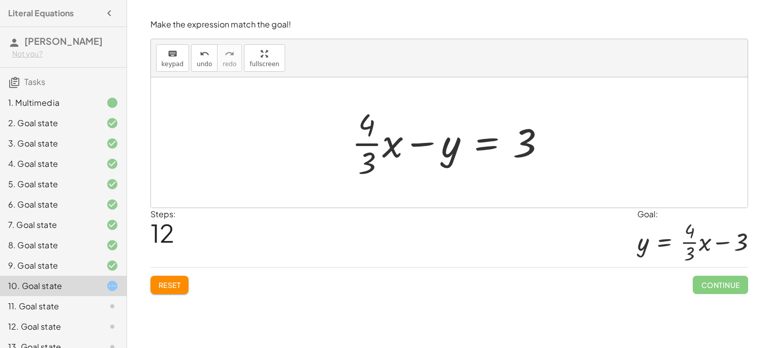
click at [338, 143] on div "+ · 4 · x − · 3 · y = 9 · ( + · 4 · x − · 3 · y ) · 3 = · 9 · 3 + · 4 · x · 3 −…" at bounding box center [449, 142] width 225 height 83
